Goal: Task Accomplishment & Management: Manage account settings

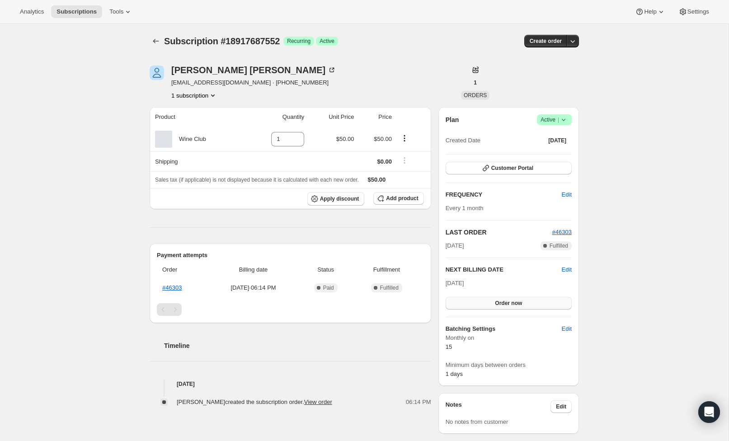
click at [514, 303] on span "Order now" at bounding box center [508, 303] width 27 height 7
click at [514, 303] on span "Click to confirm" at bounding box center [508, 303] width 41 height 7
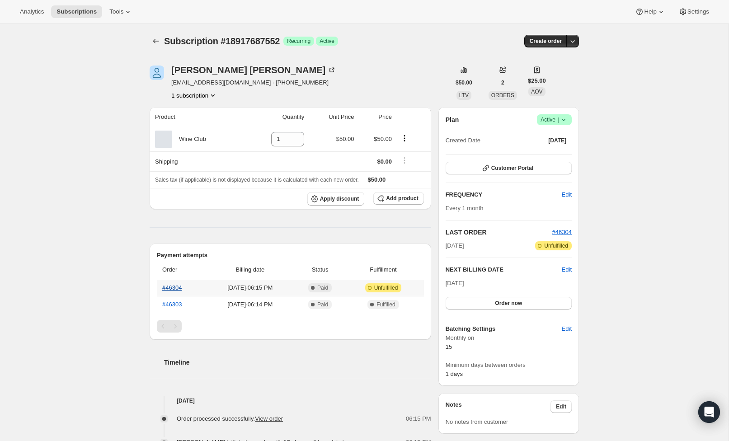
click at [179, 288] on link "#46304" at bounding box center [171, 287] width 19 height 7
